Goal: Check status: Check status

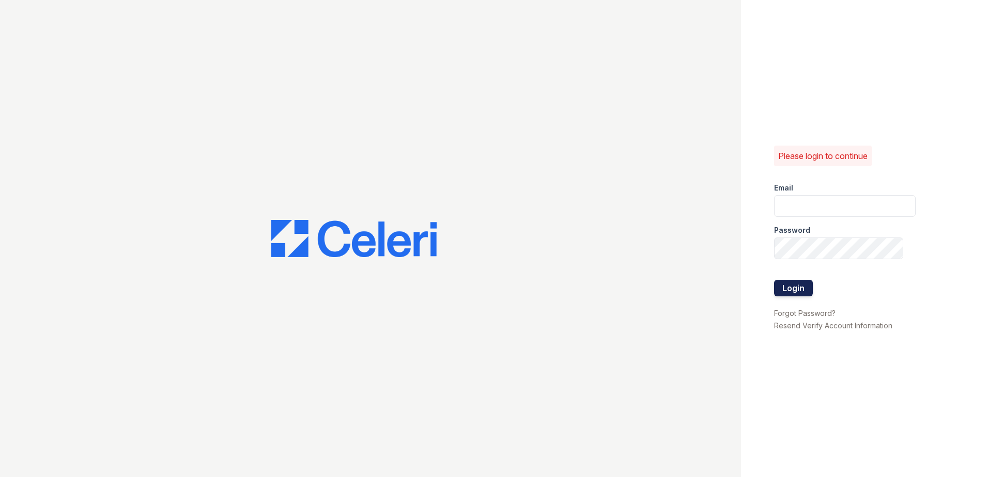
type input "renewchesapeake@trinity-pm.com"
click at [803, 290] on button "Login" at bounding box center [793, 288] width 39 height 17
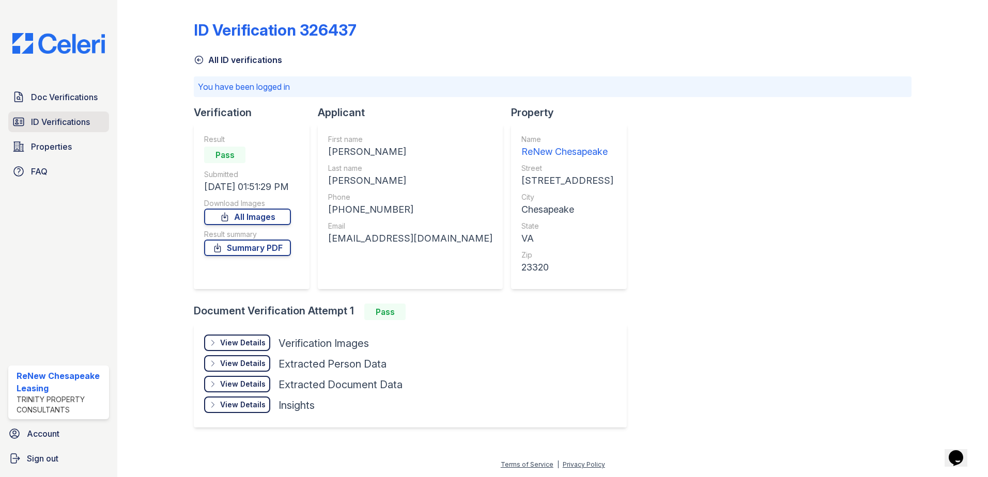
click at [55, 122] on span "ID Verifications" at bounding box center [60, 122] width 59 height 12
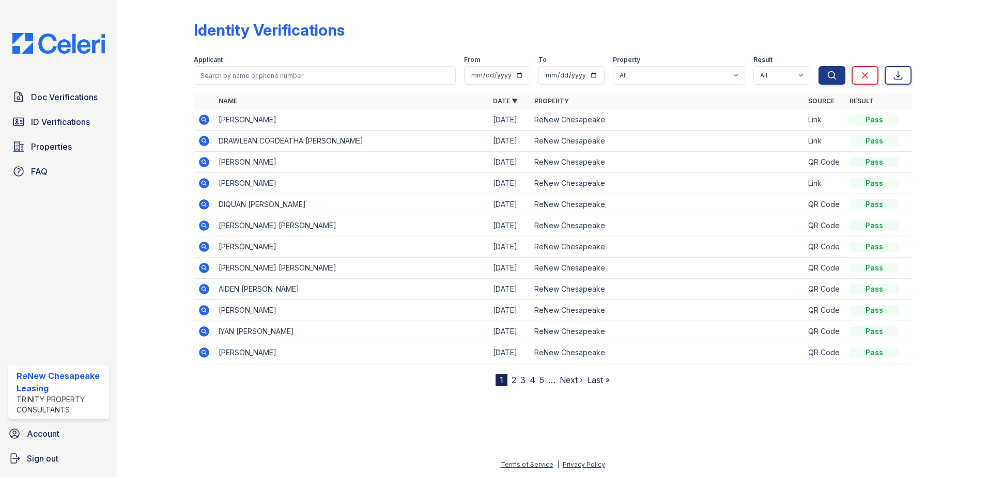
click at [205, 246] on icon at bounding box center [203, 246] width 3 height 3
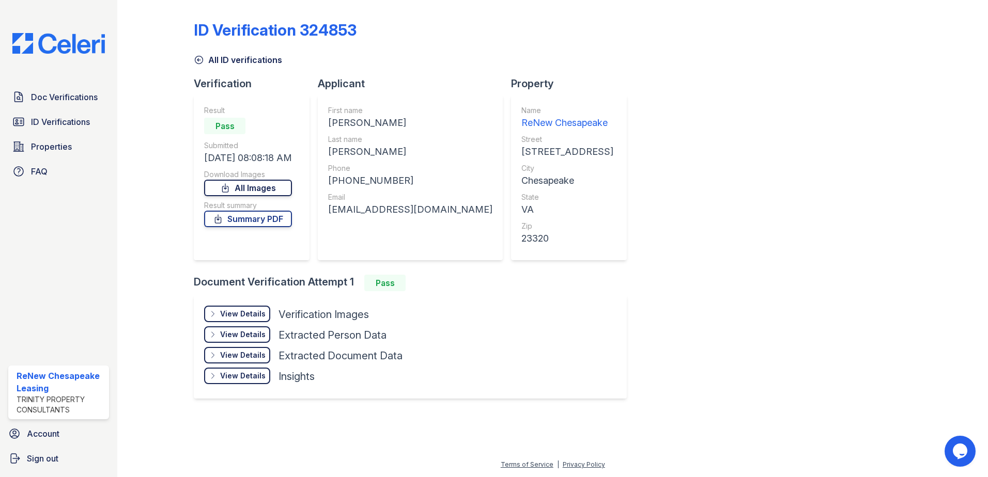
click at [254, 189] on link "All Images" at bounding box center [248, 188] width 88 height 17
click at [266, 220] on link "Summary PDF" at bounding box center [248, 219] width 88 height 17
